Goal: Communication & Community: Answer question/provide support

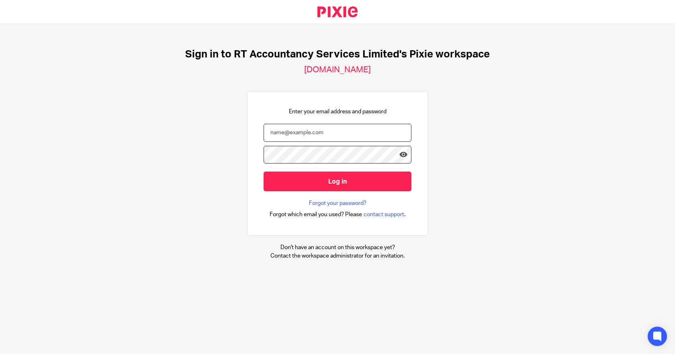
click at [287, 133] on input "email" at bounding box center [338, 133] width 148 height 18
type input "rachael@rtaccountancyservices.co.uk"
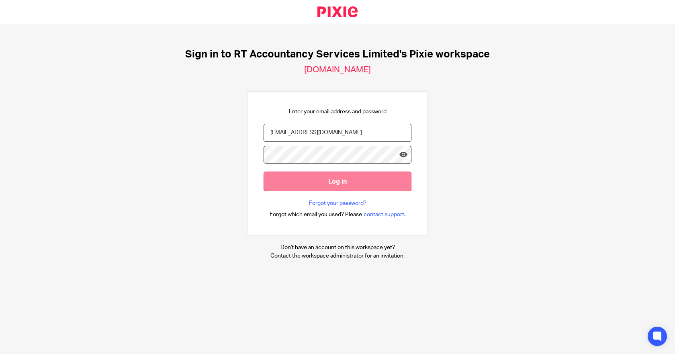
click at [293, 182] on input "Log in" at bounding box center [338, 182] width 148 height 20
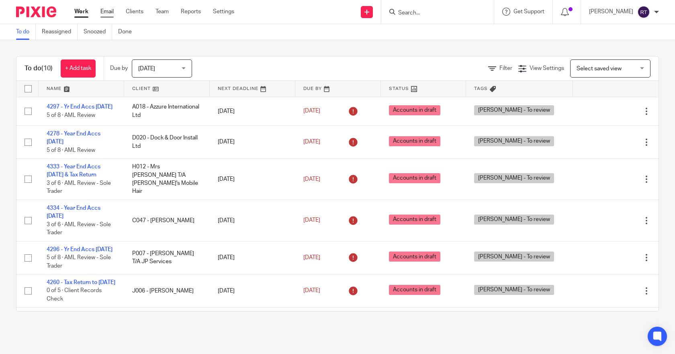
click at [107, 13] on link "Email" at bounding box center [106, 12] width 13 height 8
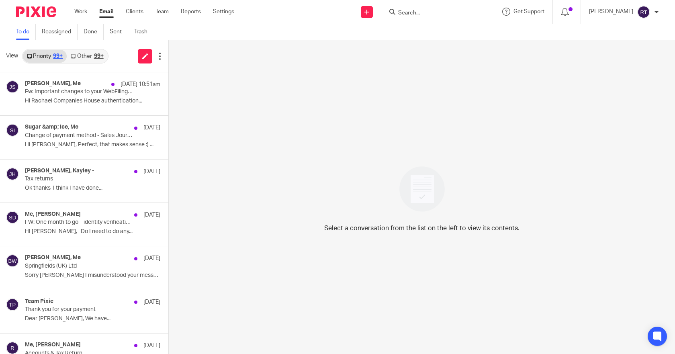
click at [412, 14] on input "Search" at bounding box center [433, 13] width 72 height 7
type input "n"
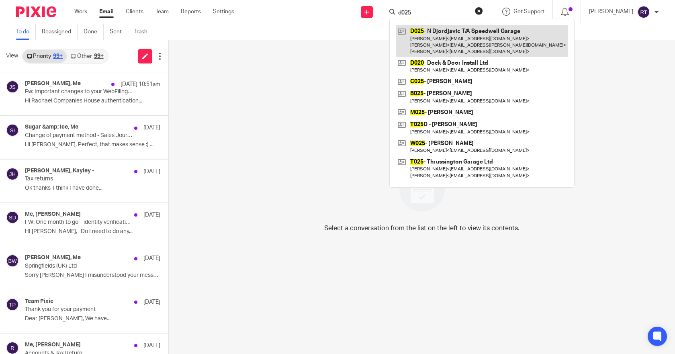
type input "d025"
click at [455, 41] on link at bounding box center [482, 41] width 172 height 32
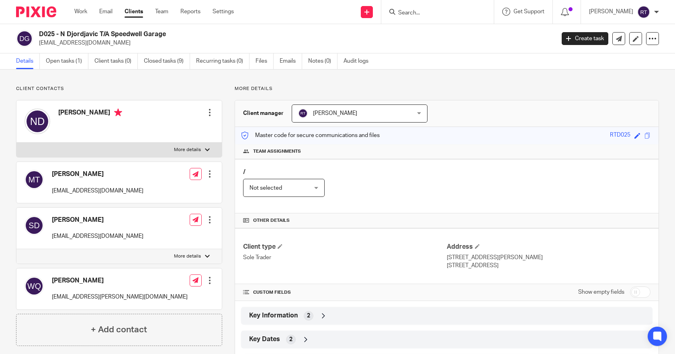
click at [205, 149] on div at bounding box center [207, 149] width 5 height 5
click at [16, 143] on input "More details" at bounding box center [16, 142] width 0 height 0
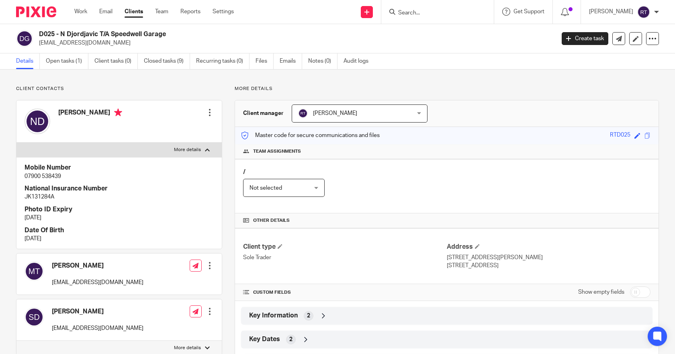
click at [205, 149] on div at bounding box center [207, 149] width 5 height 5
click at [16, 143] on input "More details" at bounding box center [16, 142] width 0 height 0
checkbox input "false"
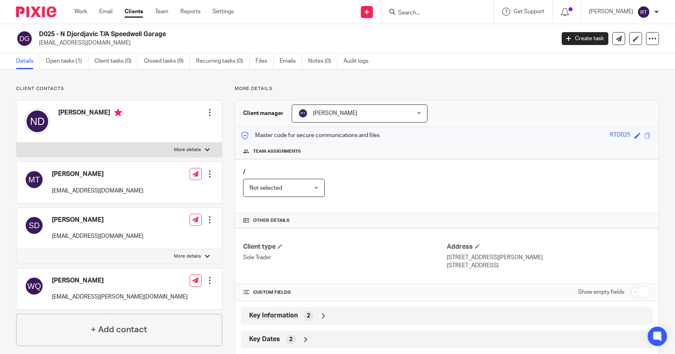
click at [92, 116] on h4 "Nicholas Djordjavic" at bounding box center [90, 113] width 64 height 10
click at [287, 61] on link "Emails" at bounding box center [291, 61] width 23 height 16
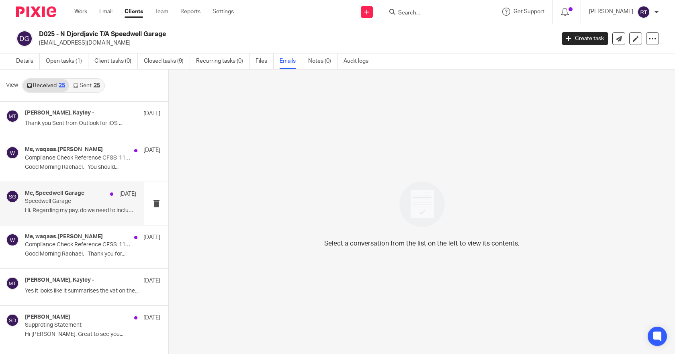
click at [71, 207] on div "Me, Speedwell Garage 30 Sep Speedwell Garage Hi. Regarding my pay, do we need t…" at bounding box center [80, 203] width 111 height 27
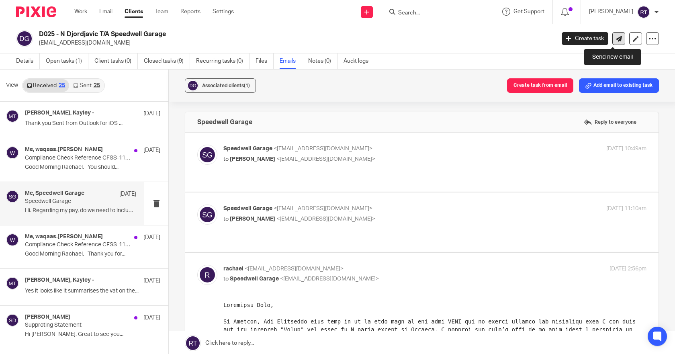
click at [616, 37] on icon at bounding box center [619, 39] width 6 height 6
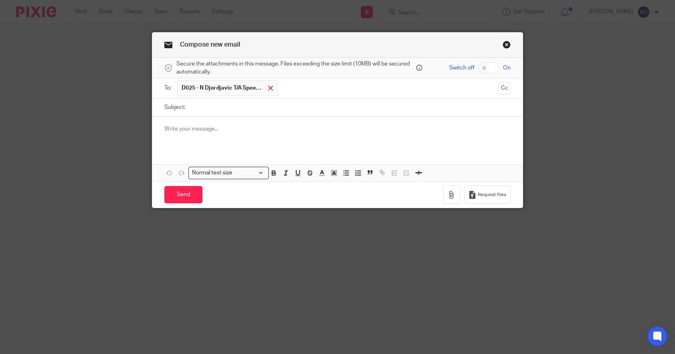
click at [268, 88] on span at bounding box center [270, 88] width 5 height 5
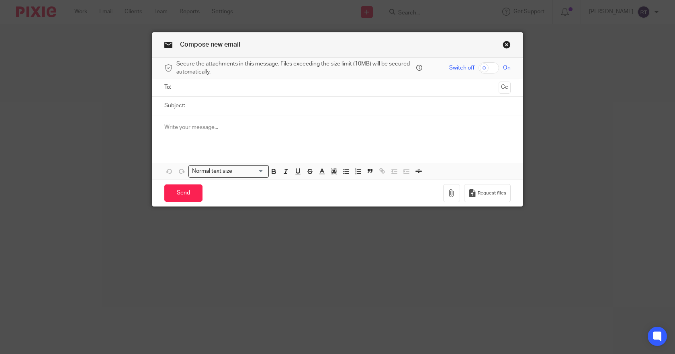
click at [180, 87] on input "text" at bounding box center [337, 87] width 316 height 9
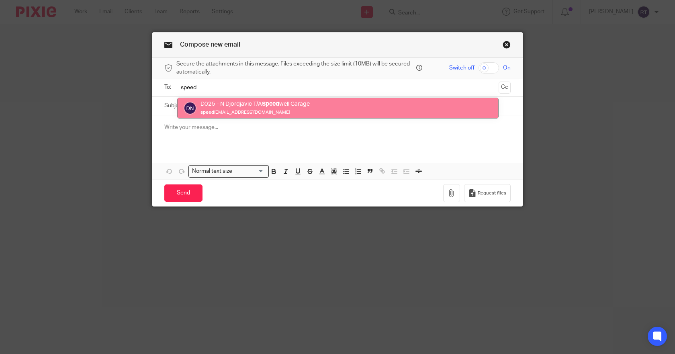
type input "speed"
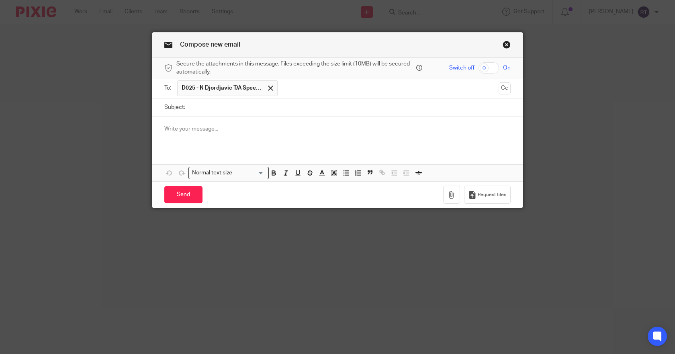
click at [194, 111] on input "Subject:" at bounding box center [349, 107] width 321 height 18
type input "SA302's"
click at [170, 131] on p at bounding box center [337, 129] width 346 height 8
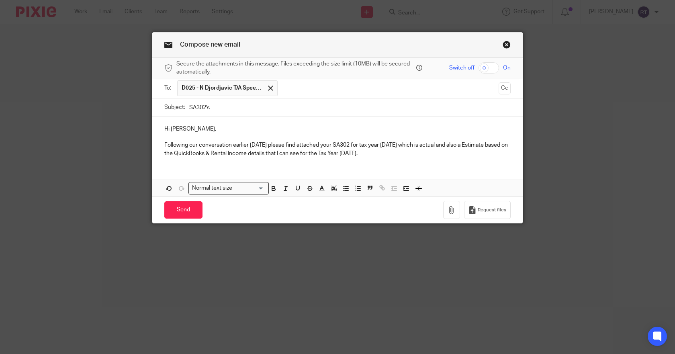
click at [164, 152] on p "Following our conversation earlier today please find attached your SA302 for ta…" at bounding box center [337, 149] width 346 height 16
click at [246, 152] on p "Following our conversation earlier today please find attached your SA302 for ta…" at bounding box center [337, 149] width 346 height 16
click at [347, 153] on p "Following our conversation earlier today please find attached your SA302 for ta…" at bounding box center [337, 149] width 346 height 16
click at [429, 153] on p "Following our conversation earlier today please find attached your SA302 for ta…" at bounding box center [337, 149] width 346 height 16
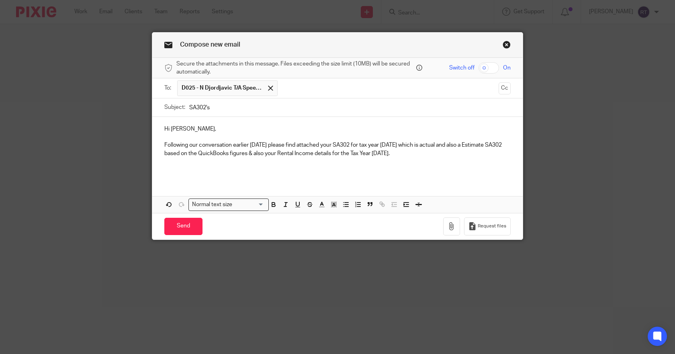
click at [171, 166] on p at bounding box center [337, 170] width 346 height 8
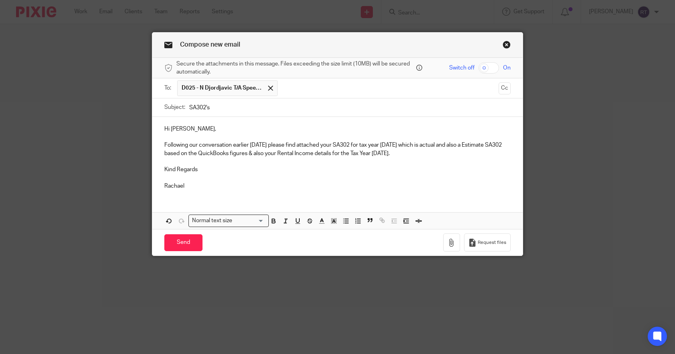
click at [164, 162] on p at bounding box center [337, 162] width 346 height 8
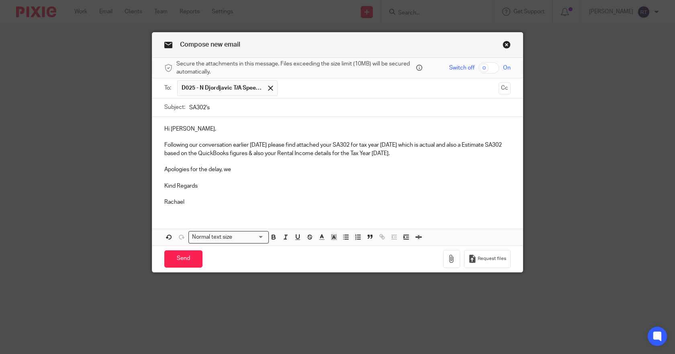
click at [231, 170] on p "Apologies for the delay, we" at bounding box center [337, 170] width 346 height 8
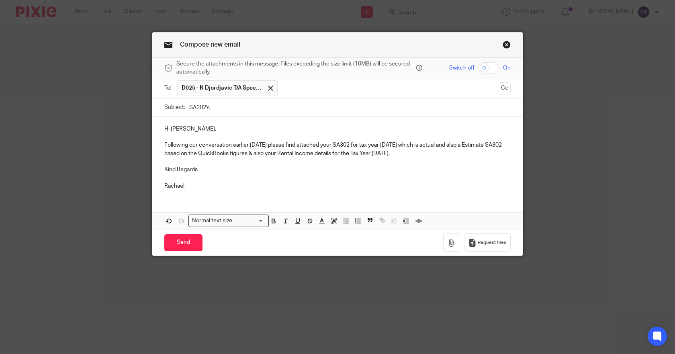
click at [196, 185] on p "Rachael" at bounding box center [337, 186] width 346 height 8
drag, startPoint x: 194, startPoint y: 186, endPoint x: 227, endPoint y: 178, distance: 34.9
click at [196, 186] on p "Rachael Thakcer" at bounding box center [337, 186] width 346 height 8
click at [213, 187] on p "[PERSON_NAME]" at bounding box center [337, 186] width 346 height 8
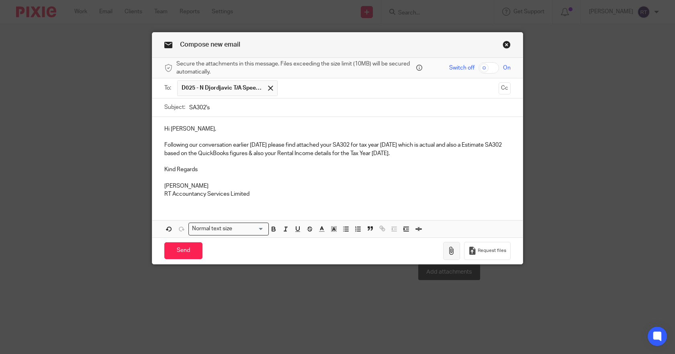
click at [451, 250] on icon "button" at bounding box center [452, 251] width 8 height 8
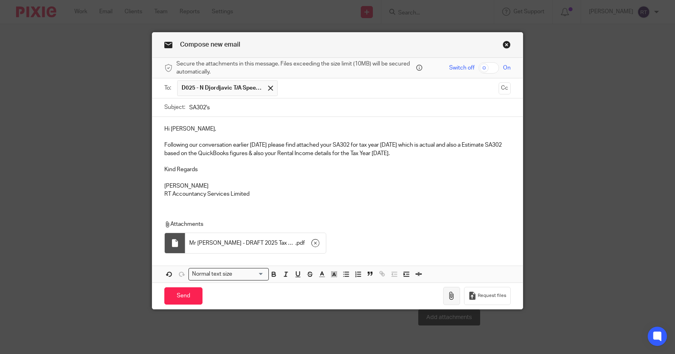
click at [450, 299] on icon "button" at bounding box center [452, 296] width 8 height 8
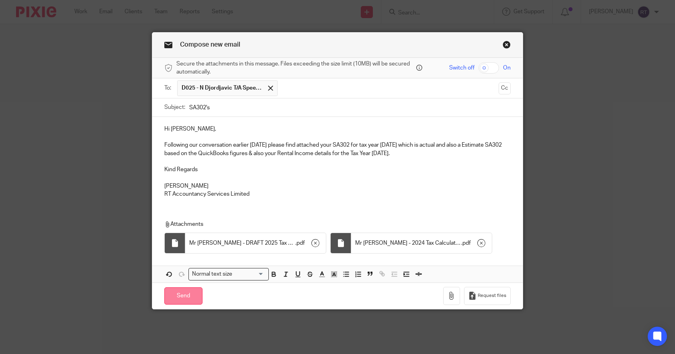
click at [193, 295] on input "Send" at bounding box center [183, 295] width 38 height 17
